Goal: Find contact information: Find contact information

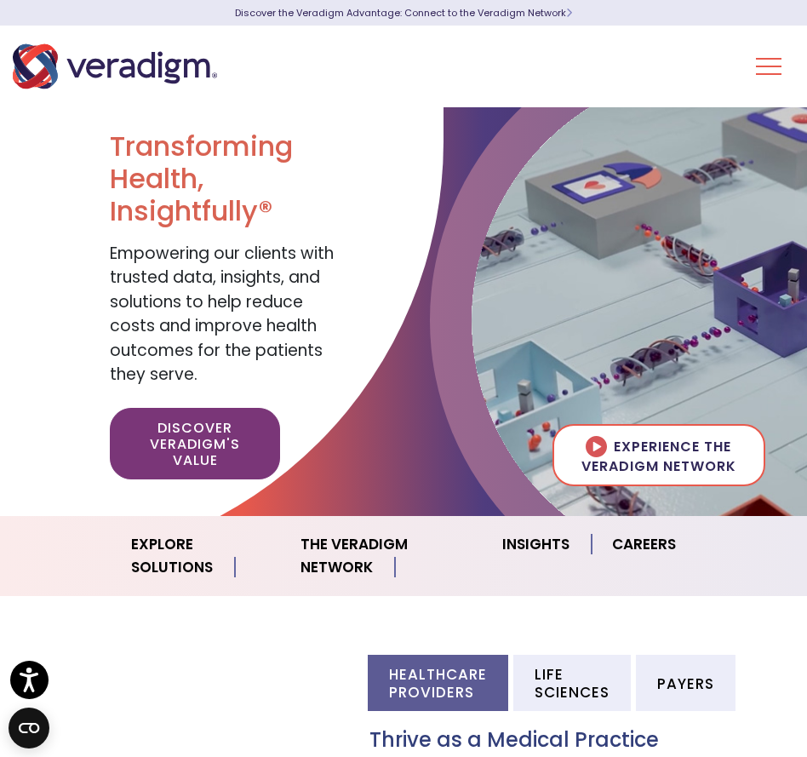
click at [777, 47] on button "Toggle Navigation Menu" at bounding box center [769, 66] width 26 height 44
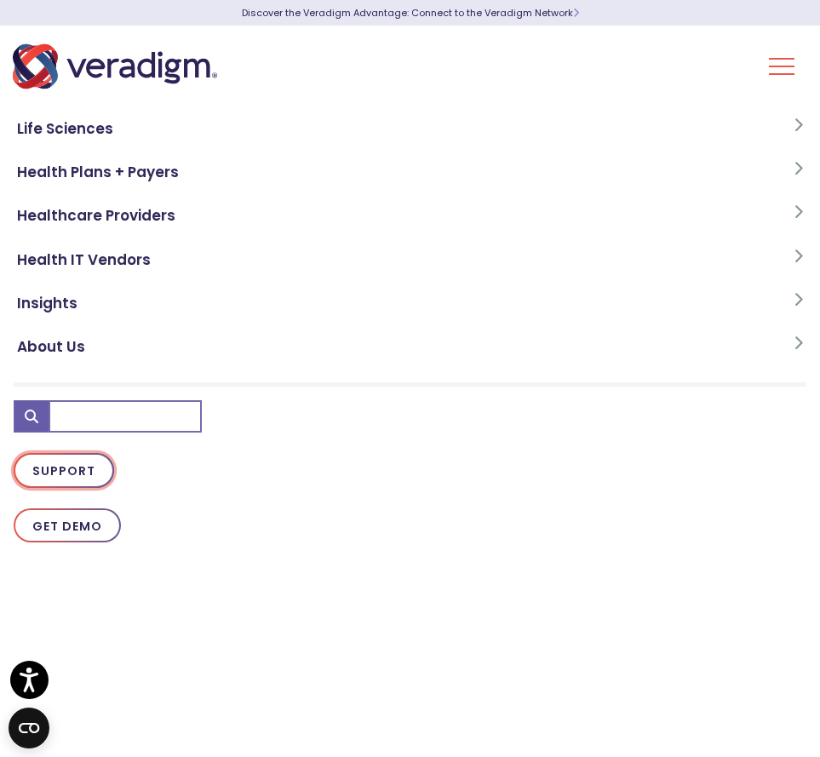
click at [83, 482] on link "Support" at bounding box center [64, 470] width 100 height 35
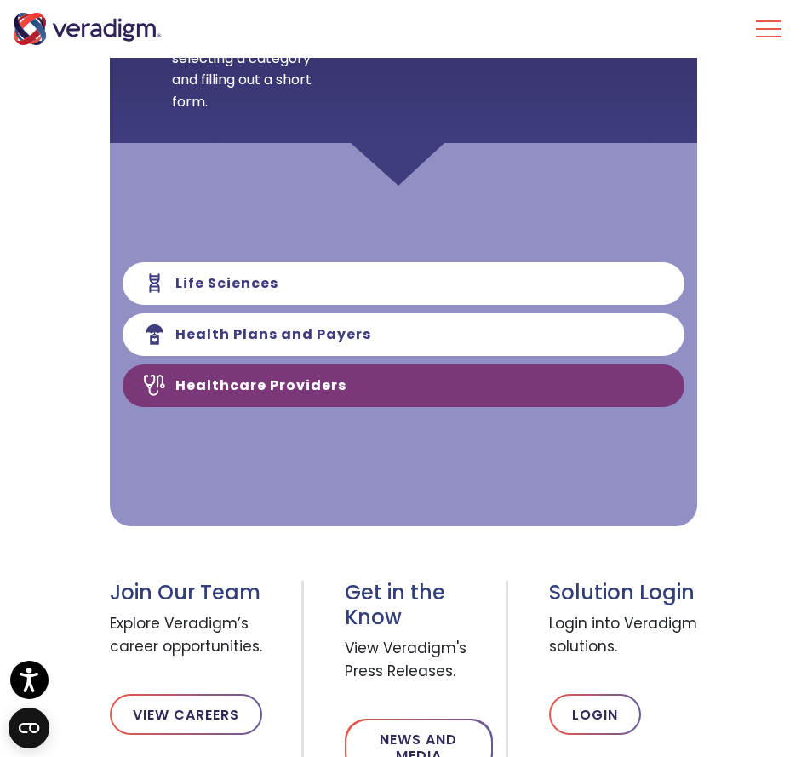
scroll to position [447, 0]
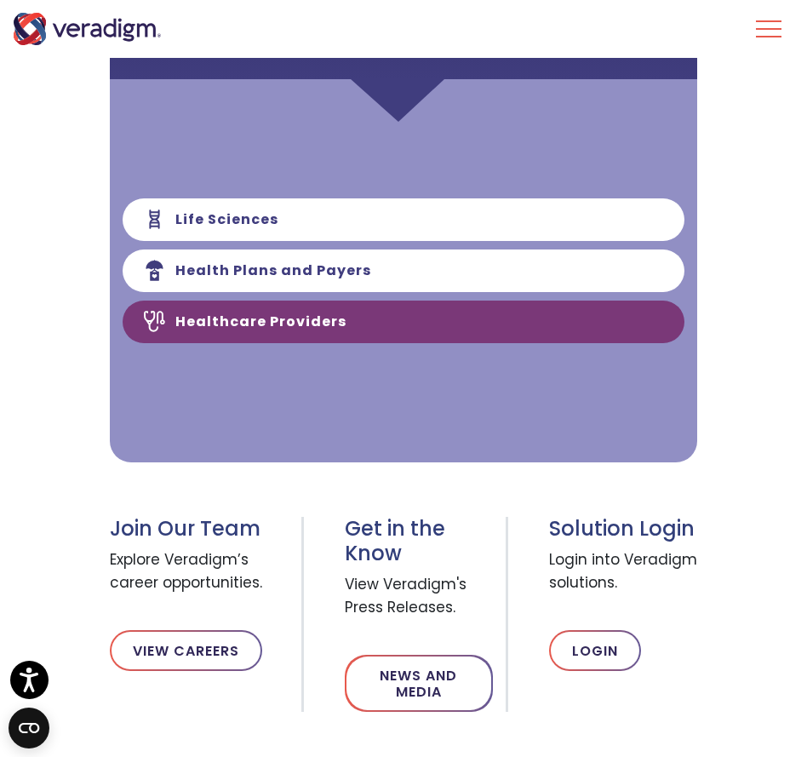
click at [364, 326] on link "Healthcare Providers" at bounding box center [404, 321] width 562 height 43
